Goal: Navigation & Orientation: Find specific page/section

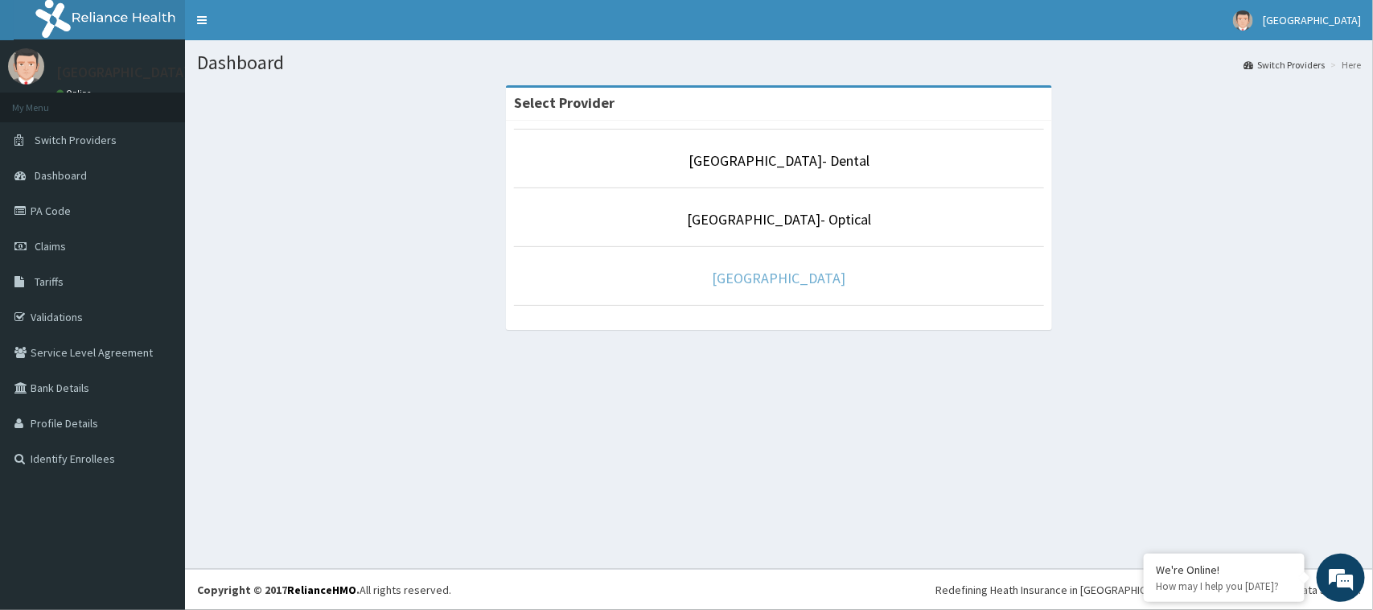
click at [786, 280] on link "[GEOGRAPHIC_DATA]" at bounding box center [780, 278] width 134 height 18
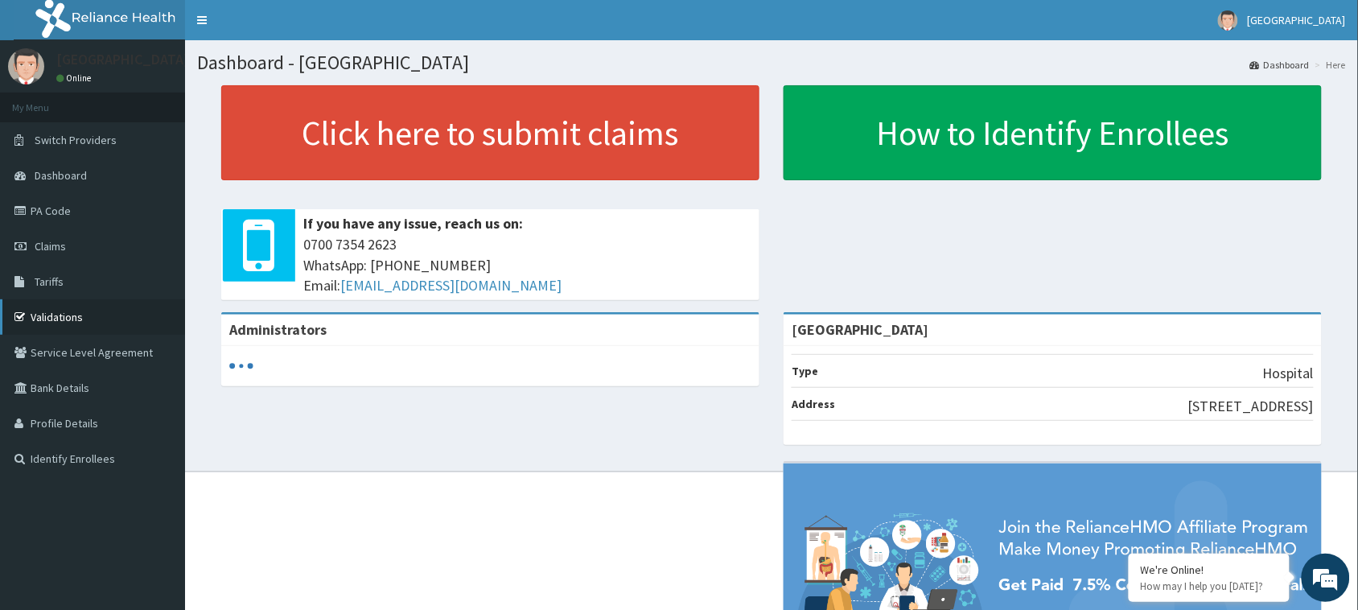
click at [59, 314] on link "Validations" at bounding box center [92, 316] width 185 height 35
